Goal: Task Accomplishment & Management: Complete application form

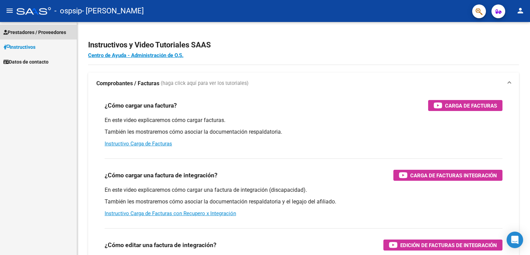
click at [49, 32] on span "Prestadores / Proveedores" at bounding box center [34, 33] width 63 height 8
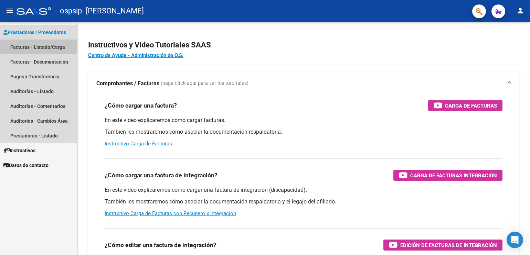
click at [59, 46] on link "Facturas - Listado/Carga" at bounding box center [38, 47] width 77 height 15
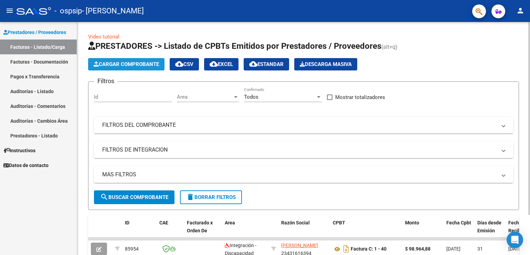
click at [121, 61] on span "Cargar Comprobante" at bounding box center [126, 64] width 65 height 6
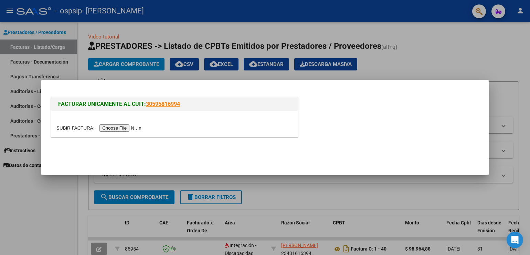
click at [124, 126] on input "file" at bounding box center [99, 128] width 87 height 7
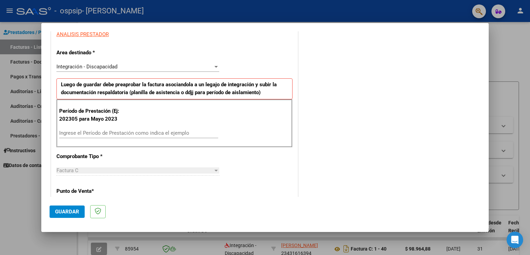
scroll to position [151, 0]
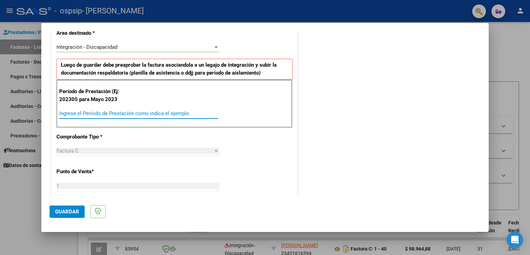
click at [178, 112] on input "Ingrese el Período de Prestación como indica el ejemplo" at bounding box center [138, 113] width 159 height 6
type input "202498"
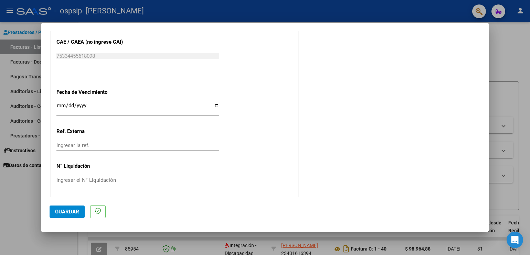
scroll to position [426, 0]
click at [67, 212] on span "Guardar" at bounding box center [67, 212] width 24 height 6
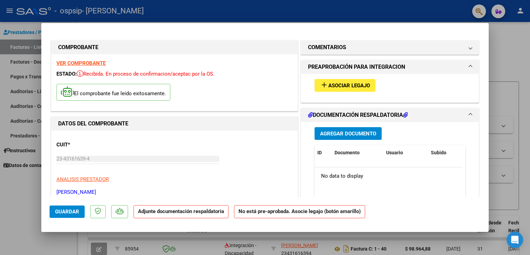
click at [161, 213] on strong "Adjunte documentación respaldatoria" at bounding box center [181, 212] width 86 height 6
click at [362, 137] on button "Agregar Documento" at bounding box center [348, 133] width 67 height 13
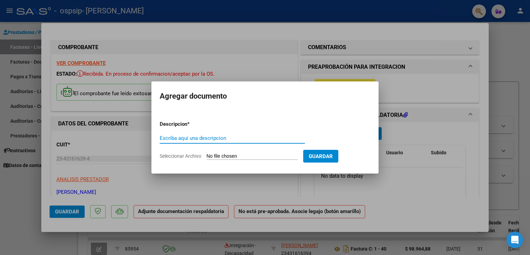
click at [236, 137] on input "Escriba aquí una descripcion" at bounding box center [232, 138] width 145 height 6
type input "p"
drag, startPoint x: 220, startPoint y: 154, endPoint x: 192, endPoint y: 156, distance: 28.3
click at [0, 0] on label "Seleccionar Archivo" at bounding box center [0, 0] width 0 height 0
click at [207, 156] on input "Seleccionar Archivo" at bounding box center [252, 157] width 91 height 7
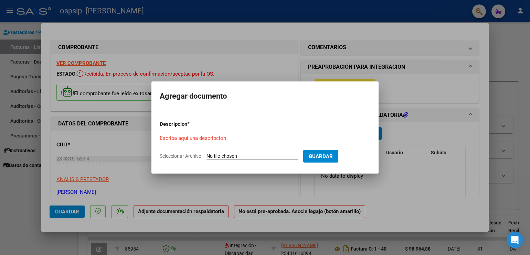
type input "C:\fakepath\planillajuliogael.pdf"
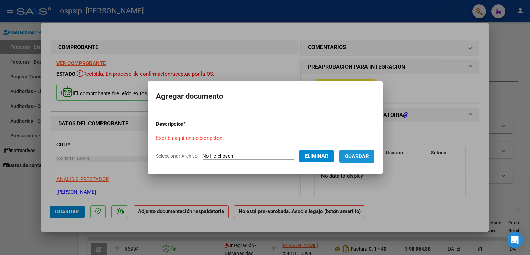
click at [368, 157] on span "Guardar" at bounding box center [357, 157] width 24 height 6
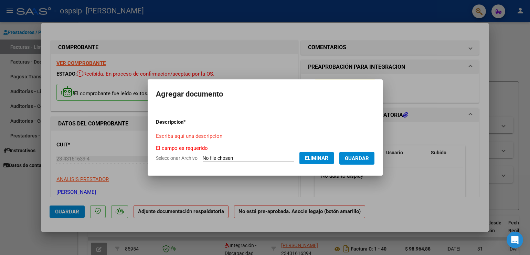
click at [248, 131] on form "Descripcion * Escriba aquí una descripcion El campo es requerido Seleccionar Ar…" at bounding box center [265, 140] width 219 height 55
click at [239, 137] on input "Escriba aquí una descripcion" at bounding box center [231, 136] width 151 height 6
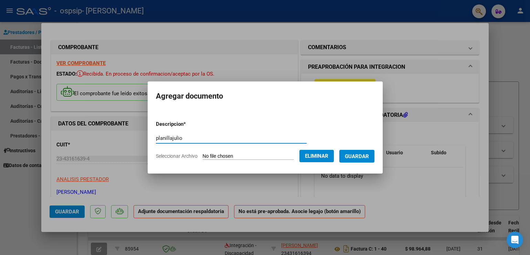
type input "planillajulio"
click at [366, 156] on span "Guardar" at bounding box center [357, 157] width 24 height 6
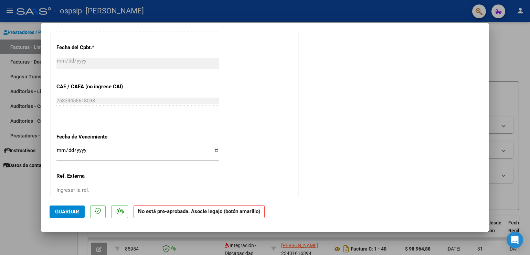
scroll to position [431, 0]
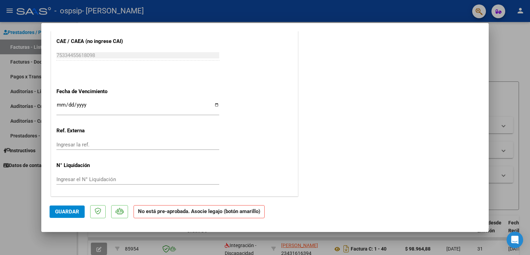
click at [64, 212] on span "Guardar" at bounding box center [67, 212] width 24 height 6
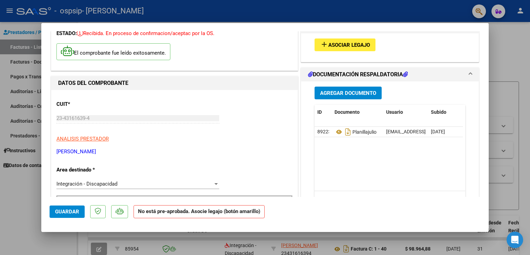
scroll to position [0, 0]
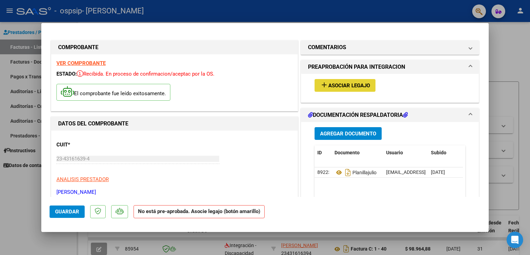
click at [350, 86] on span "Asociar Legajo" at bounding box center [349, 86] width 42 height 6
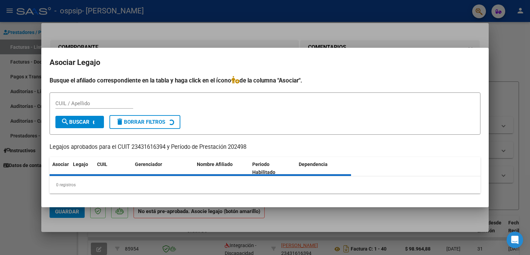
click at [350, 86] on div "Busque el afiliado correspondiente en la tabla y haga click en el ícono de la c…" at bounding box center [265, 135] width 431 height 118
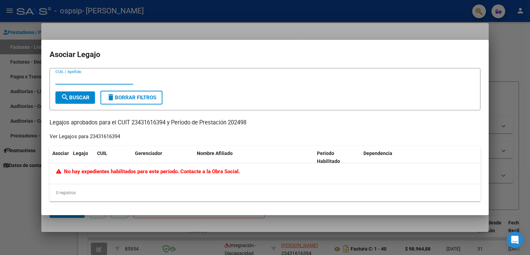
click at [339, 46] on mat-dialog-container "Asociar Legajo CUIL / Apellido search Buscar delete Borrar Filtros Legajos apro…" at bounding box center [264, 128] width 447 height 176
click at [341, 31] on div at bounding box center [265, 127] width 530 height 255
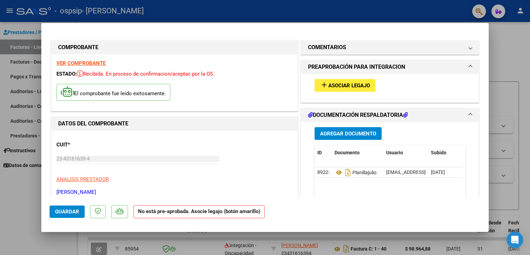
click at [21, 171] on div at bounding box center [265, 127] width 530 height 255
type input "$ 0,00"
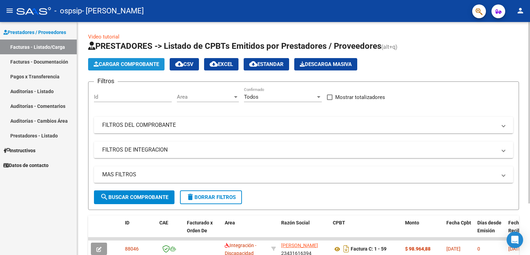
click at [149, 64] on span "Cargar Comprobante" at bounding box center [126, 64] width 65 height 6
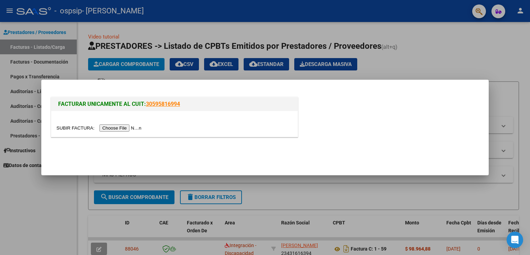
click at [132, 130] on input "file" at bounding box center [99, 128] width 87 height 7
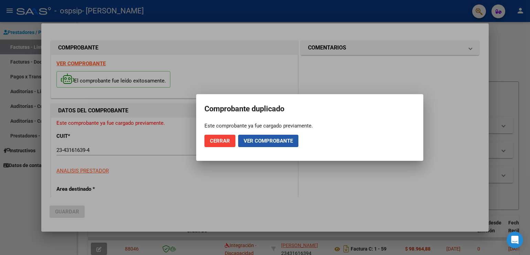
click at [262, 137] on button "Ver comprobante" at bounding box center [268, 141] width 60 height 12
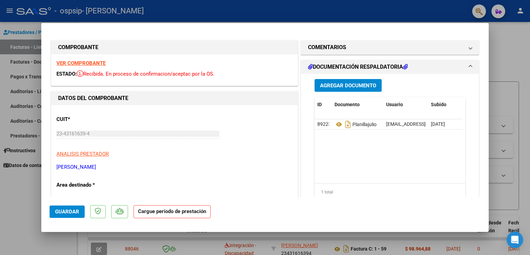
click at [34, 200] on div at bounding box center [265, 127] width 530 height 255
type input "$ 0,00"
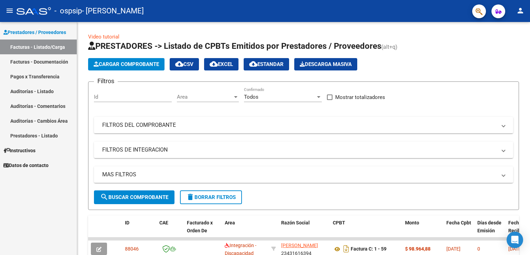
click at [62, 59] on link "Facturas - Documentación" at bounding box center [38, 61] width 77 height 15
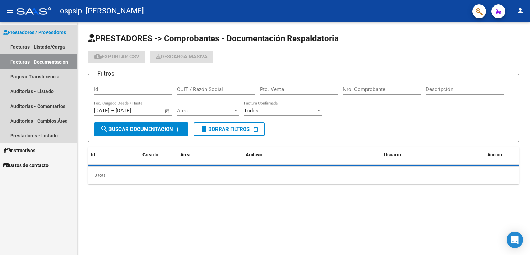
click at [62, 59] on link "Facturas - Documentación" at bounding box center [38, 61] width 77 height 15
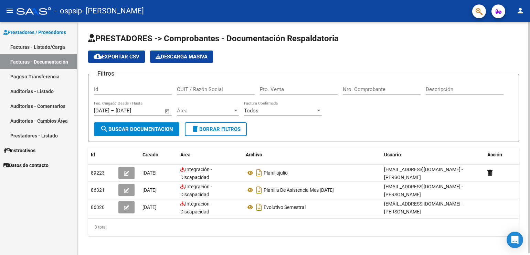
click at [320, 106] on div "Todos Factura Confirmada" at bounding box center [283, 108] width 78 height 15
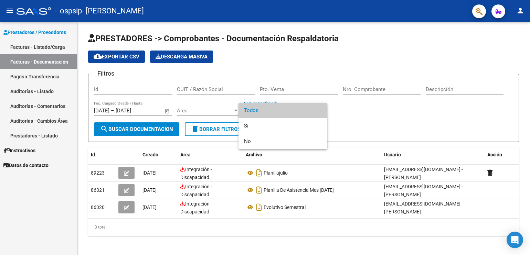
click at [346, 121] on div at bounding box center [265, 127] width 530 height 255
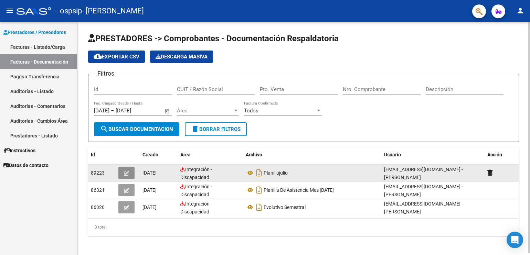
click at [127, 173] on icon "button" at bounding box center [126, 173] width 5 height 5
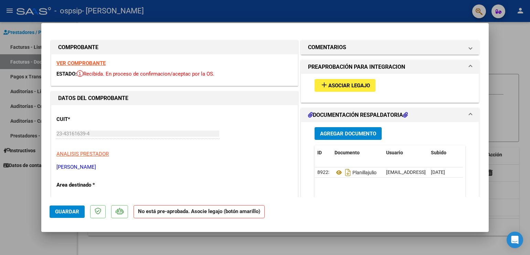
drag, startPoint x: 97, startPoint y: 188, endPoint x: 144, endPoint y: 142, distance: 65.0
click at [187, 170] on p "[PERSON_NAME]" at bounding box center [174, 167] width 236 height 8
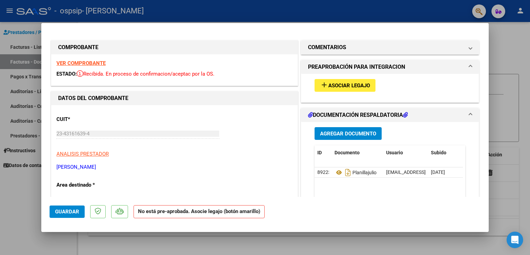
click at [510, 62] on div at bounding box center [265, 127] width 530 height 255
type input "$ 0,00"
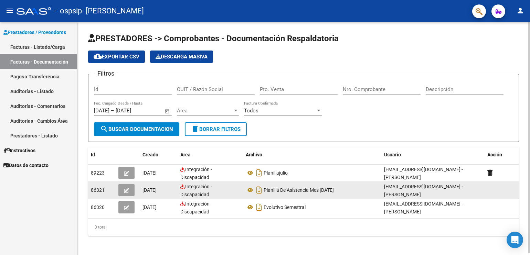
click at [128, 190] on icon "button" at bounding box center [126, 190] width 5 height 5
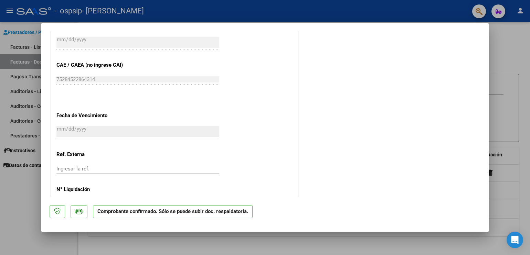
scroll to position [478, 0]
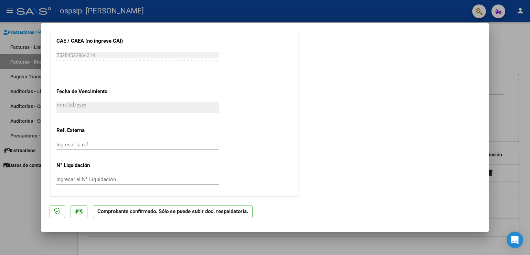
click at [500, 60] on div at bounding box center [265, 127] width 530 height 255
type input "$ 0,00"
